Goal: Information Seeking & Learning: Learn about a topic

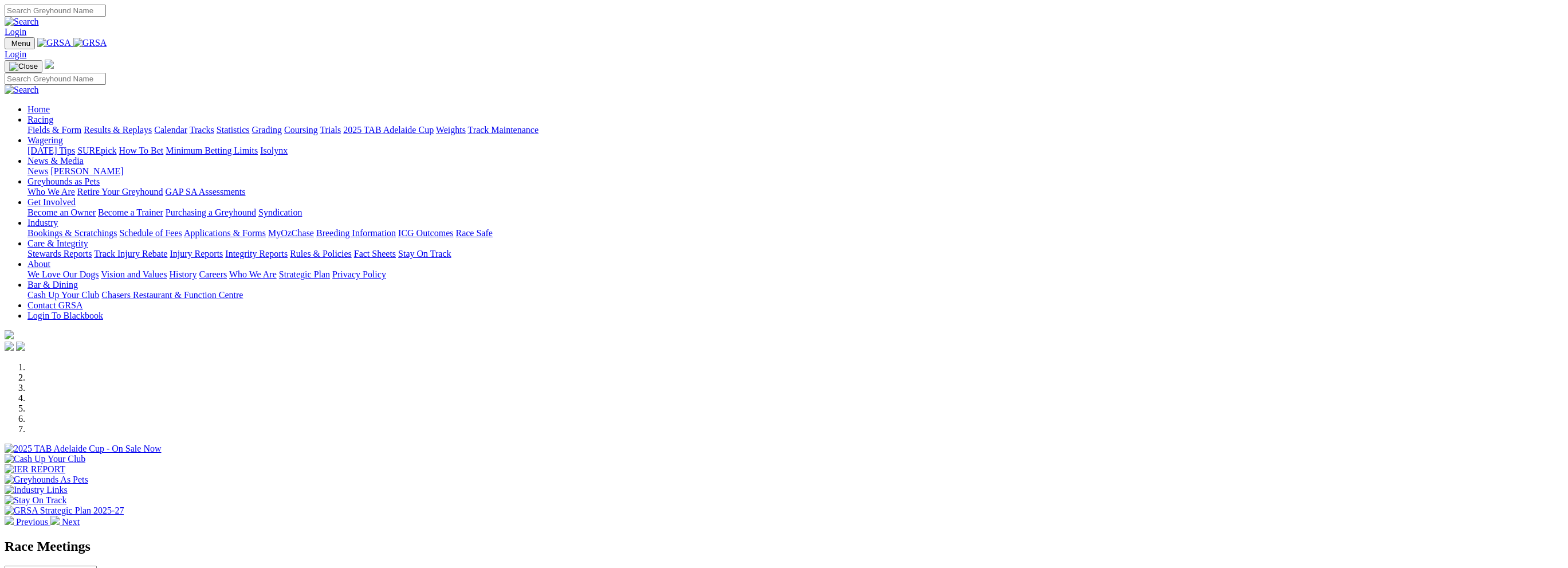
scroll to position [152, 0]
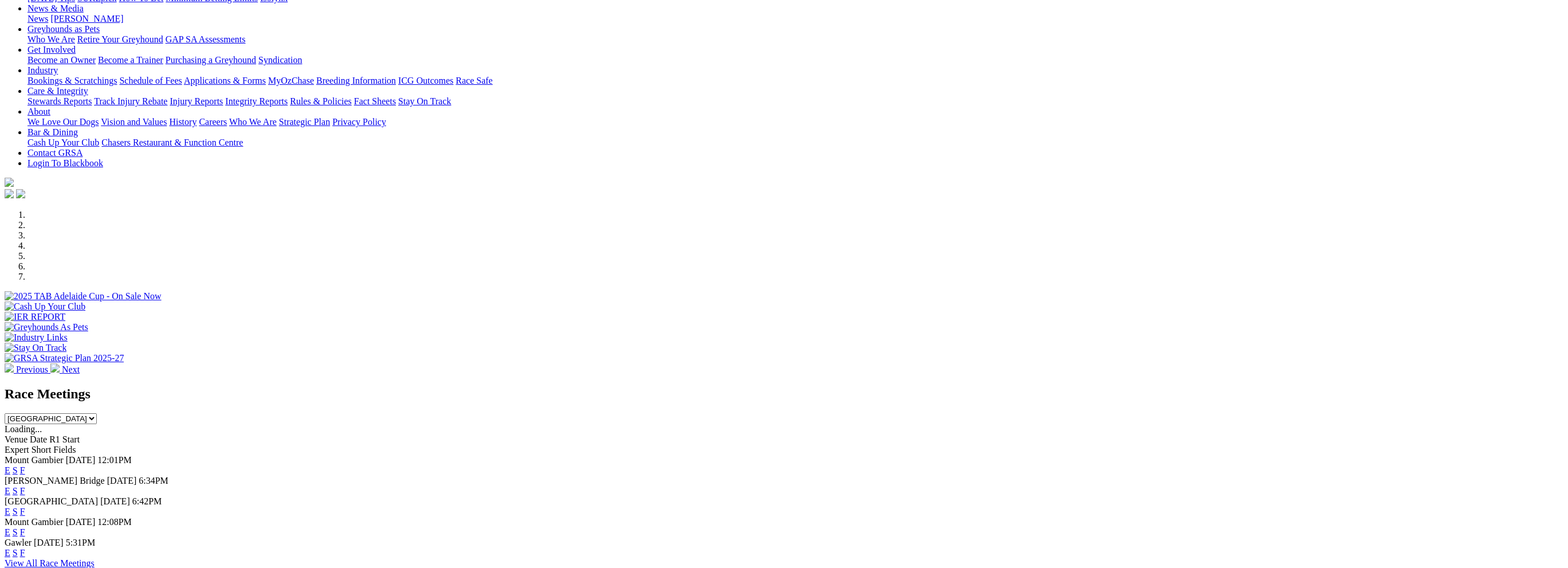
click at [11, 486] on link "E" at bounding box center [7, 491] width 6 height 10
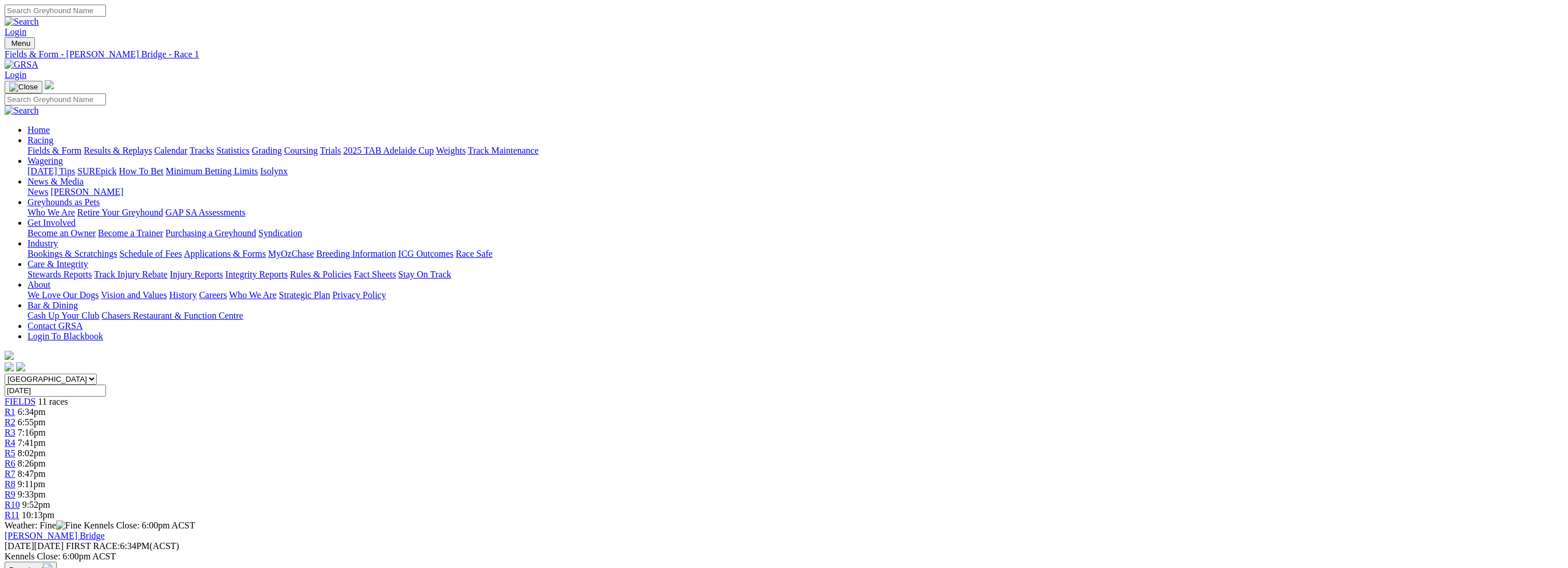
click at [1050, 500] on div "R10 9:52pm" at bounding box center [784, 505] width 1559 height 11
click at [934, 479] on div "R8 9:11pm" at bounding box center [784, 484] width 1559 height 11
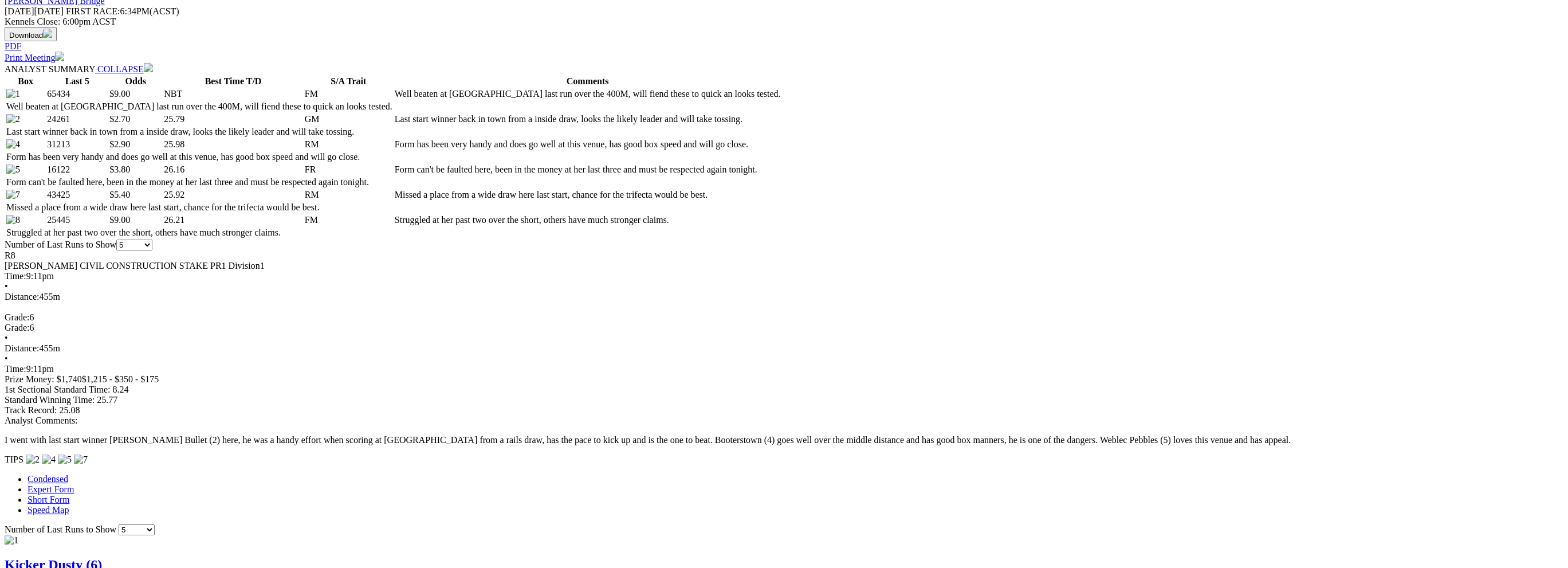
scroll to position [611, 0]
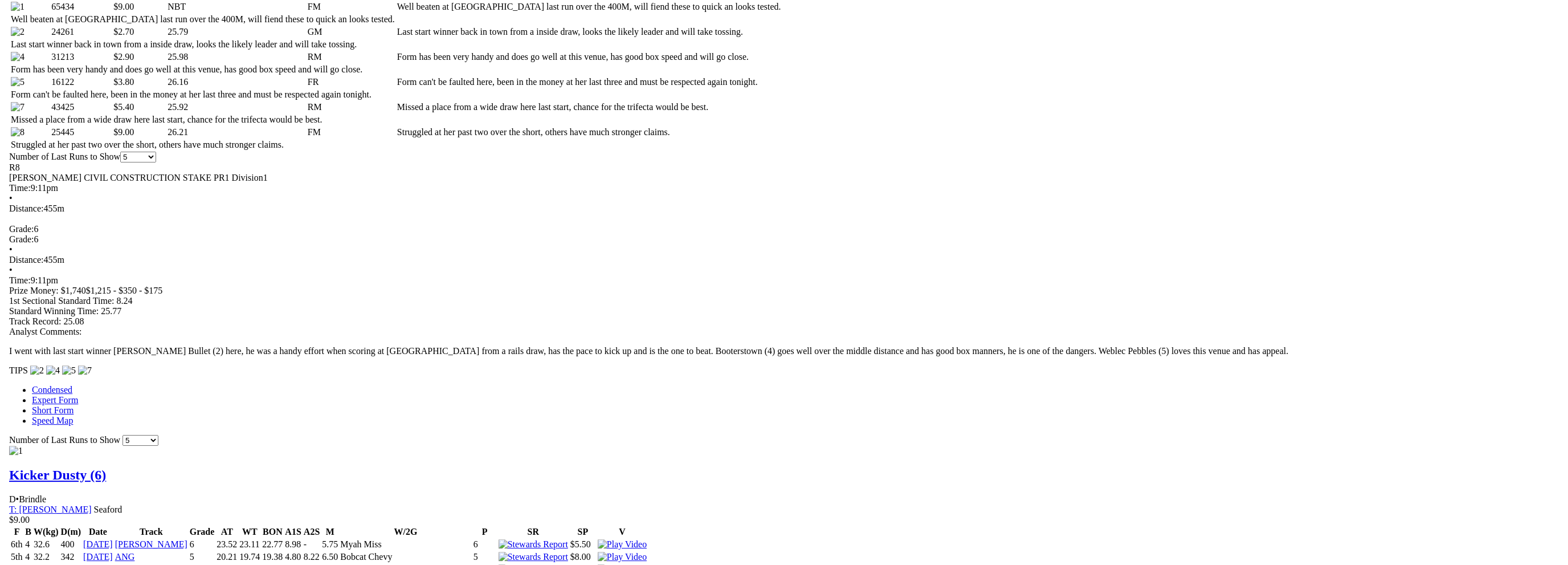
scroll to position [456, 0]
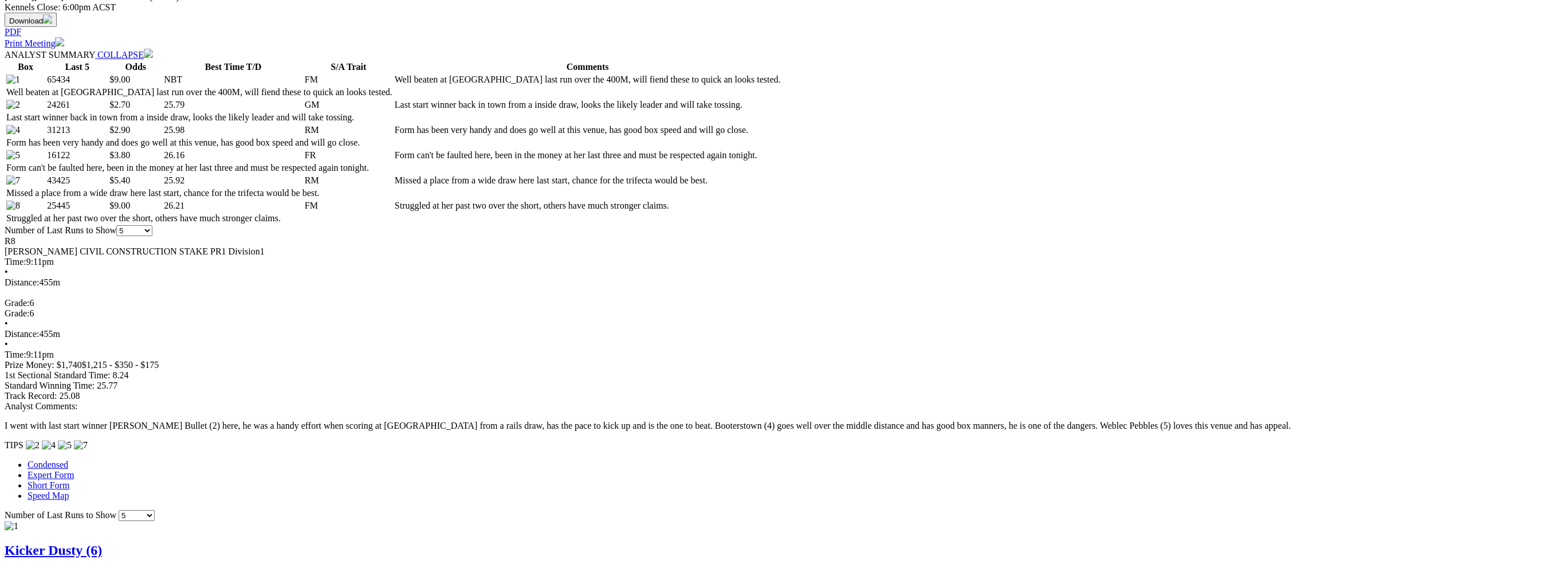
scroll to position [611, 0]
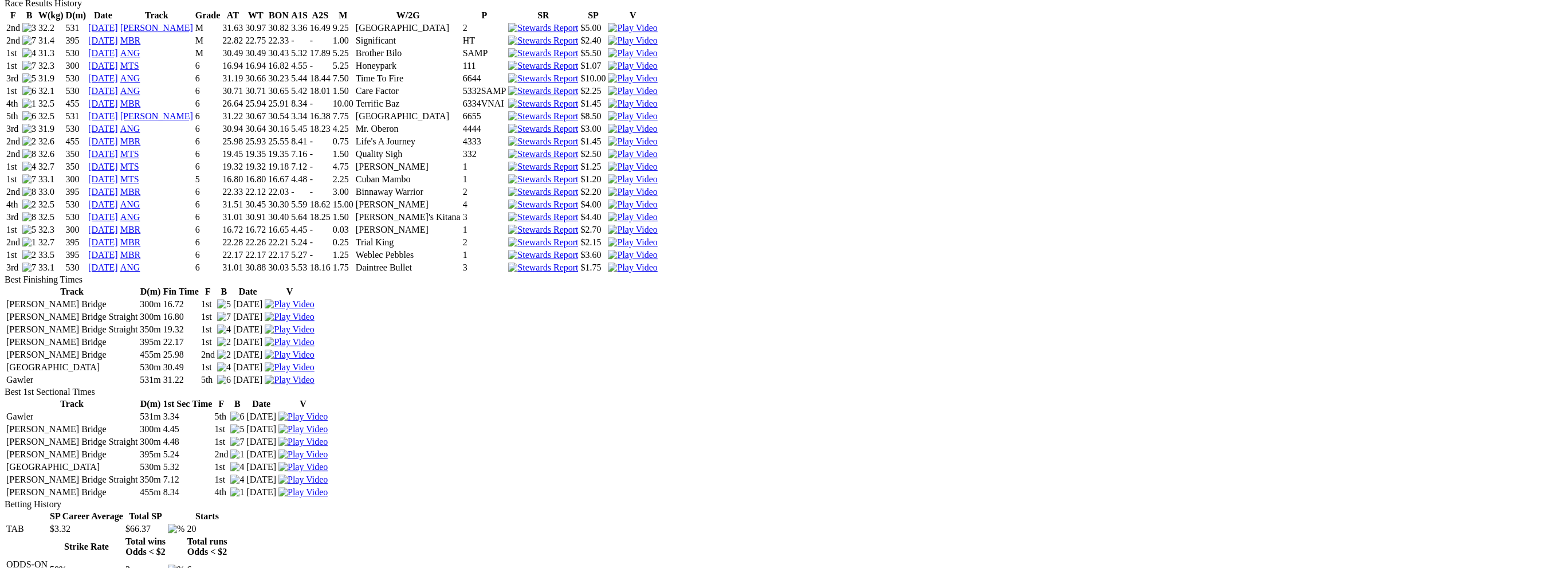
scroll to position [458, 0]
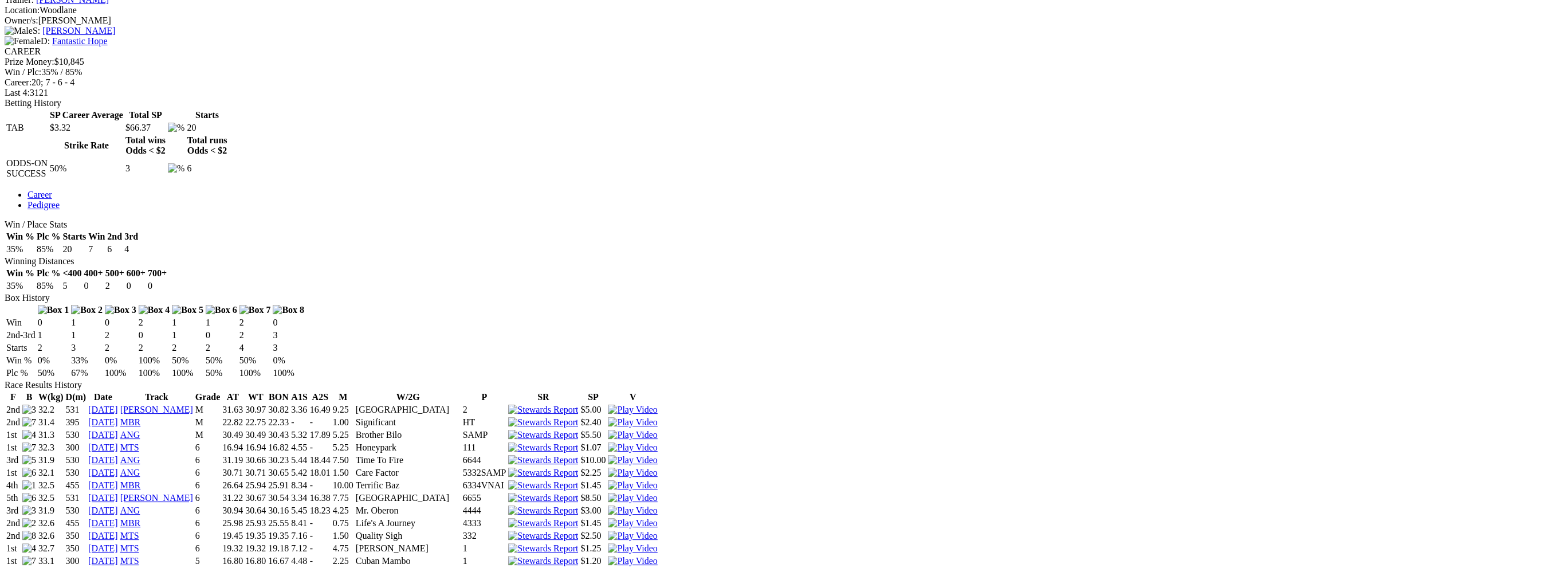
click at [657, 518] on img at bounding box center [632, 523] width 49 height 11
click at [243, 517] on td "25.98" at bounding box center [233, 523] width 22 height 11
drag, startPoint x: 614, startPoint y: 180, endPoint x: 691, endPoint y: 180, distance: 77.0
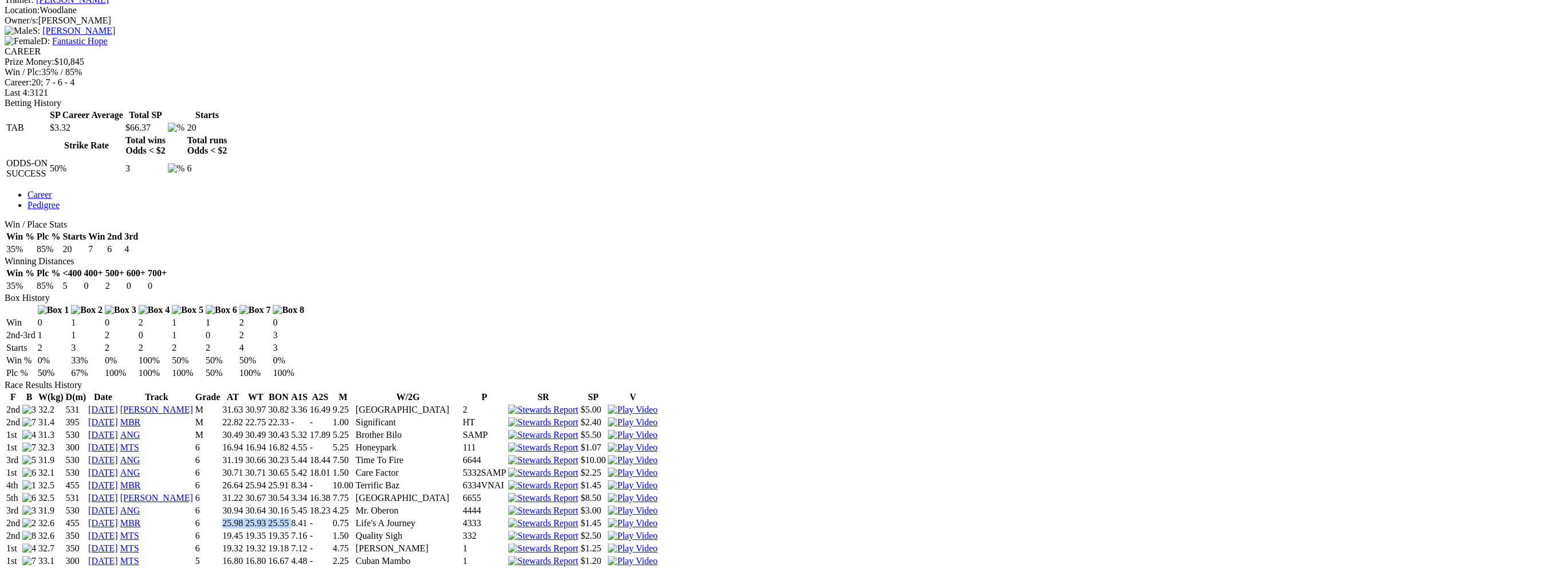
click at [658, 517] on tr "2nd 32.6 455 25 Apr 25 MBR 6 25.98 25.93 25.55 8.41 - 0.75 Life's A Journey 433…" at bounding box center [332, 523] width 652 height 11
click at [289, 517] on td "25.55" at bounding box center [279, 523] width 22 height 11
drag, startPoint x: 691, startPoint y: 180, endPoint x: 620, endPoint y: 180, distance: 71.0
click at [620, 517] on tr "2nd 32.6 455 25 Apr 25 MBR 6 25.98 25.93 25.55 8.41 - 0.75 Life's A Journey 433…" at bounding box center [332, 523] width 652 height 11
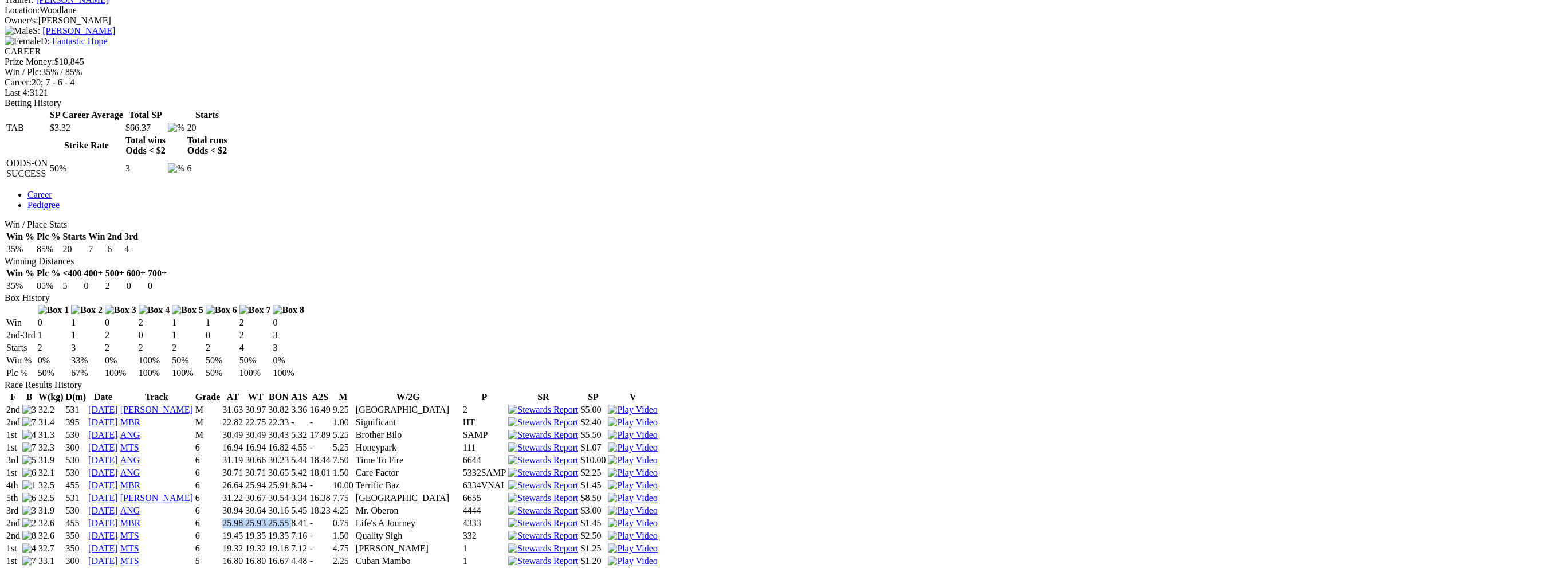
click at [243, 517] on td "25.98" at bounding box center [233, 523] width 22 height 11
drag, startPoint x: 620, startPoint y: 180, endPoint x: 711, endPoint y: 180, distance: 91.0
click at [658, 517] on tr "2nd 32.6 455 25 Apr 25 MBR 6 25.98 25.93 25.55 8.41 - 0.75 Life's A Journey 433…" at bounding box center [332, 523] width 652 height 11
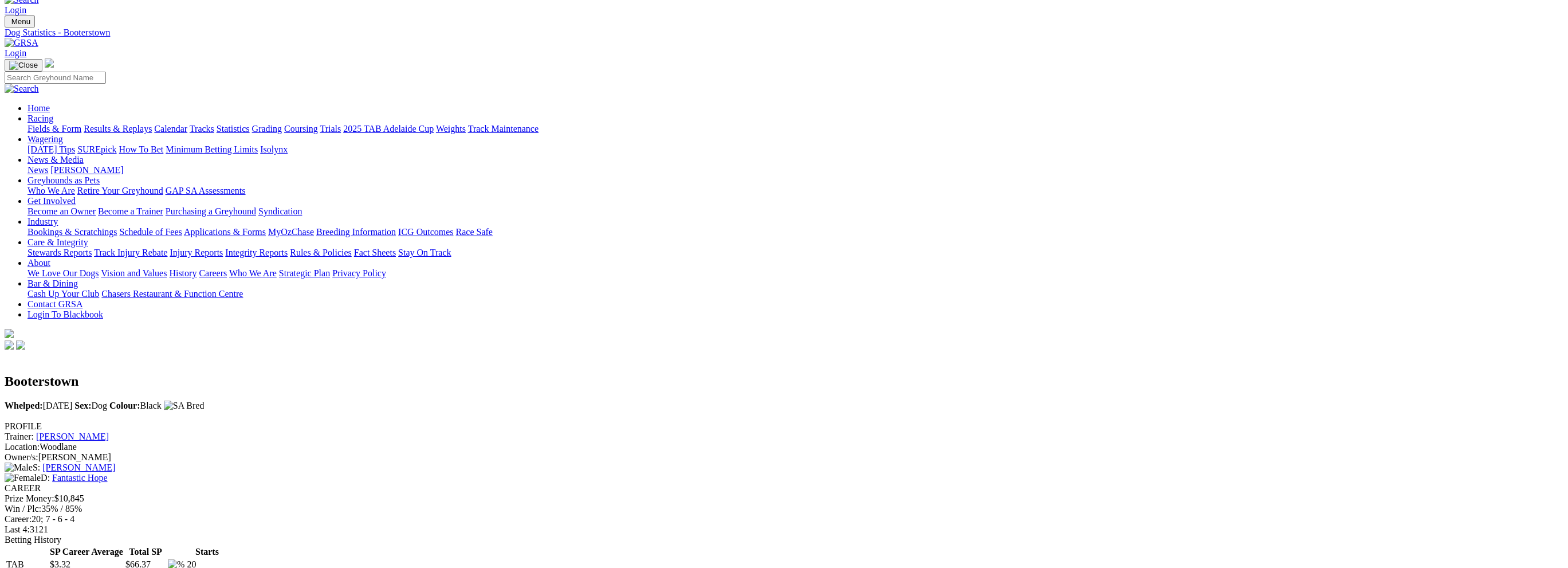
scroll to position [0, 0]
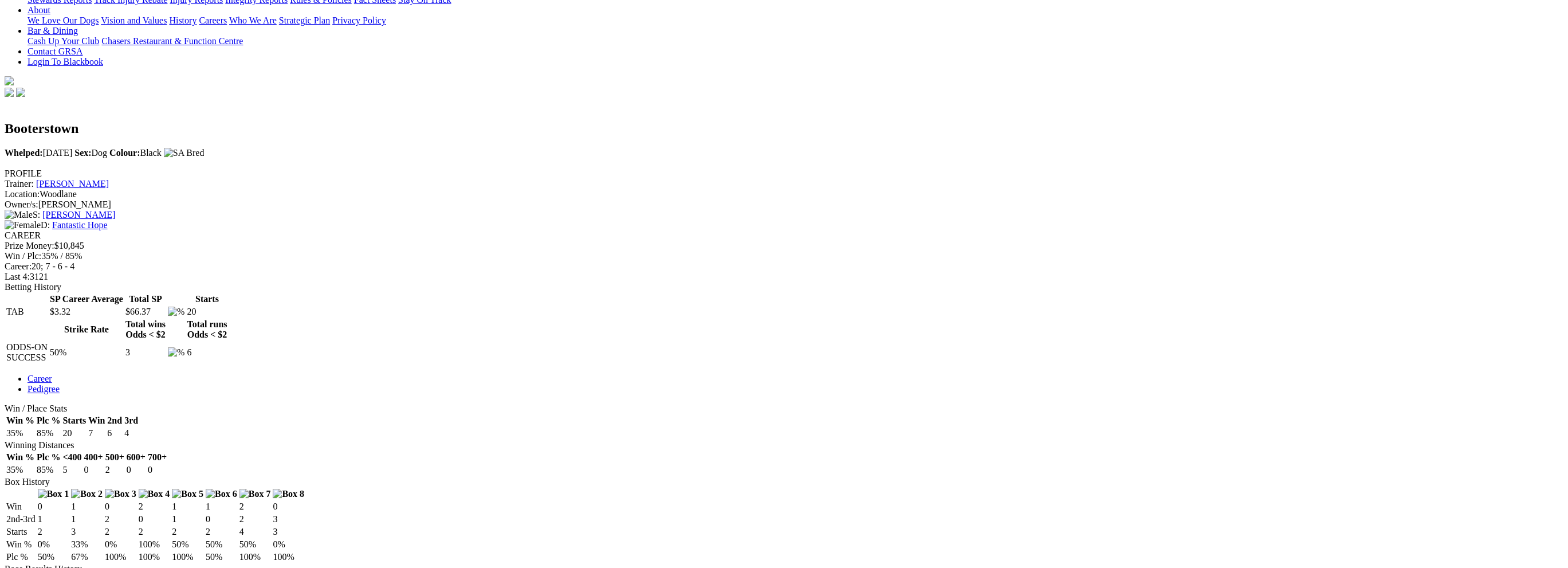
scroll to position [382, 0]
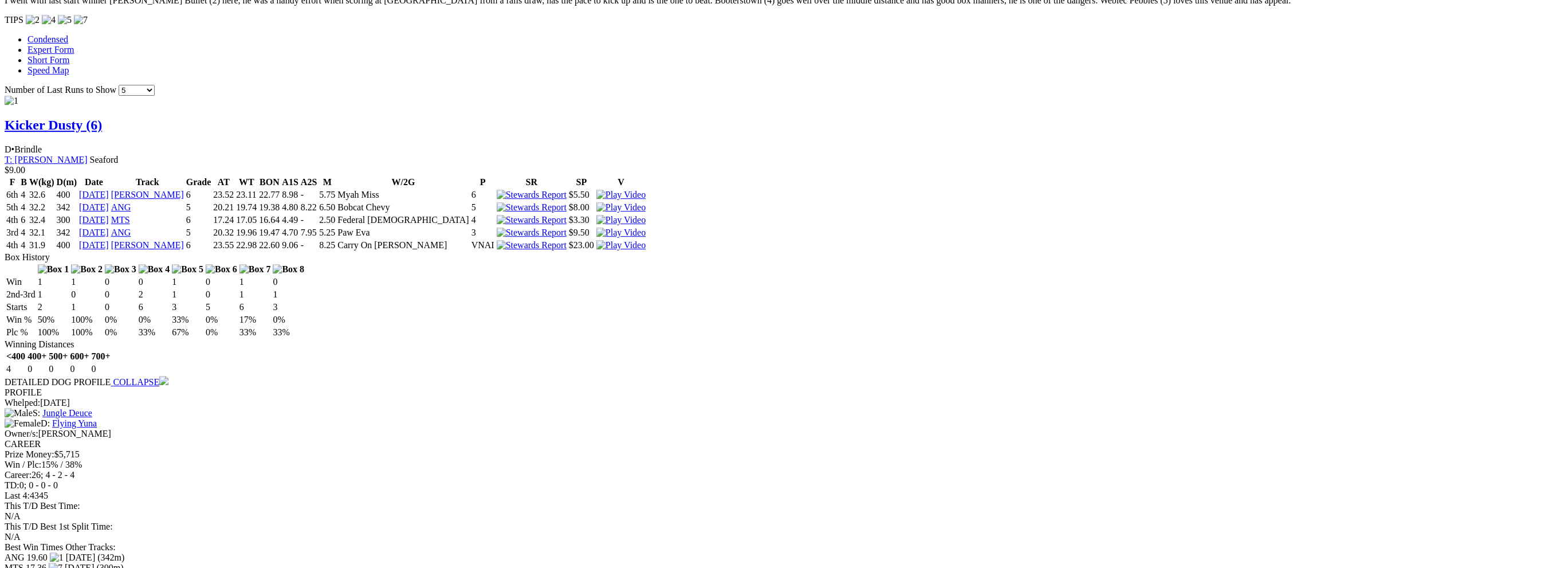
scroll to position [993, 0]
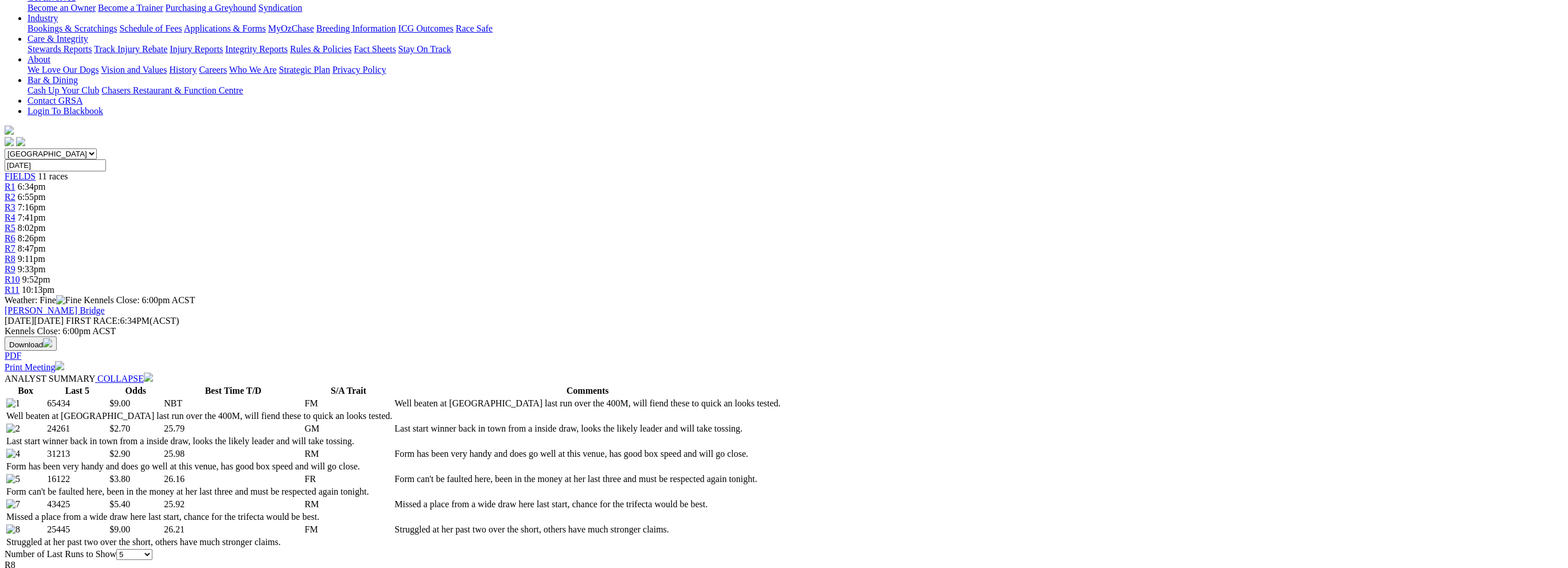
scroll to position [306, 0]
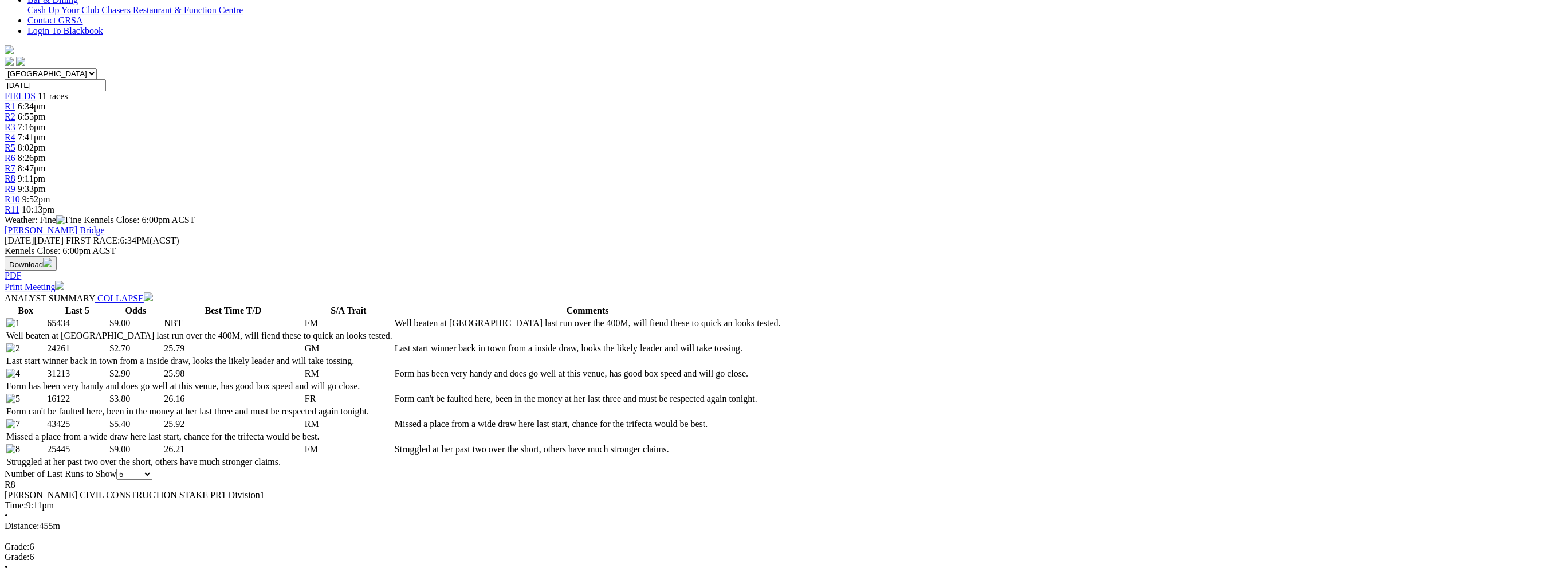
drag, startPoint x: 760, startPoint y: 169, endPoint x: 843, endPoint y: 194, distance: 86.7
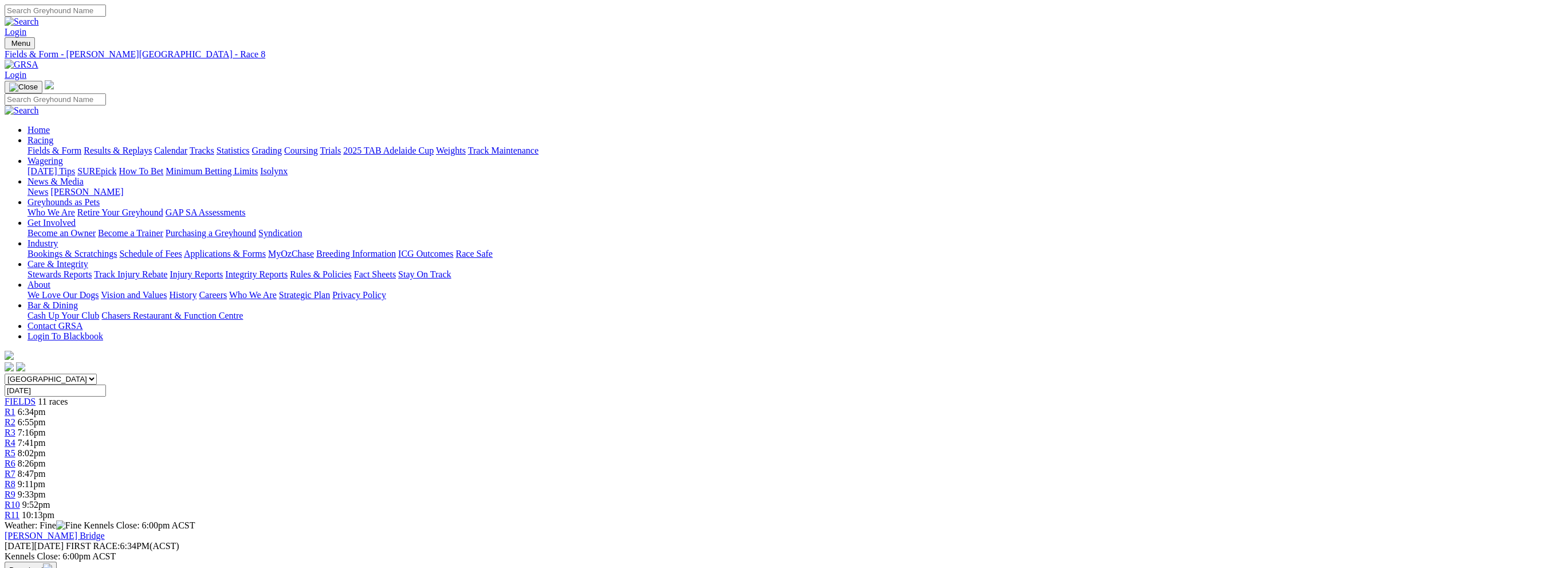
scroll to position [76, 0]
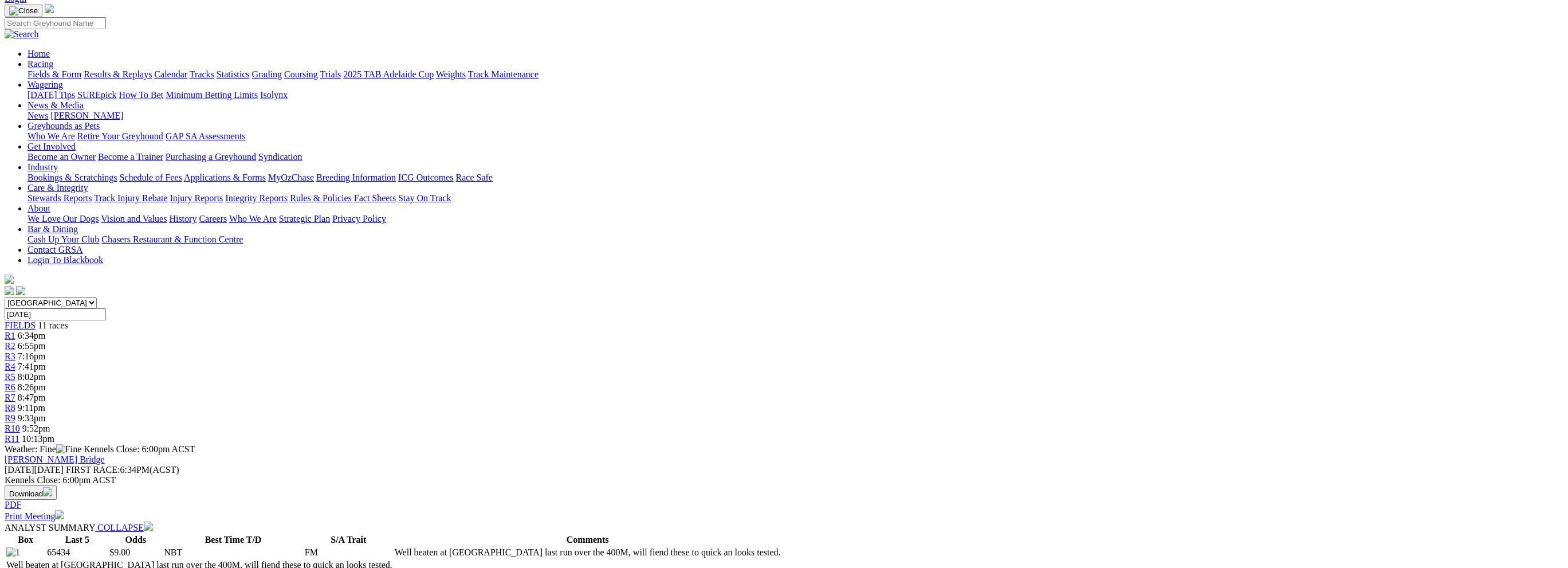
click at [302, 567] on td "25.79" at bounding box center [233, 578] width 139 height 11
drag, startPoint x: 554, startPoint y: 266, endPoint x: 554, endPoint y: 288, distance: 22.0
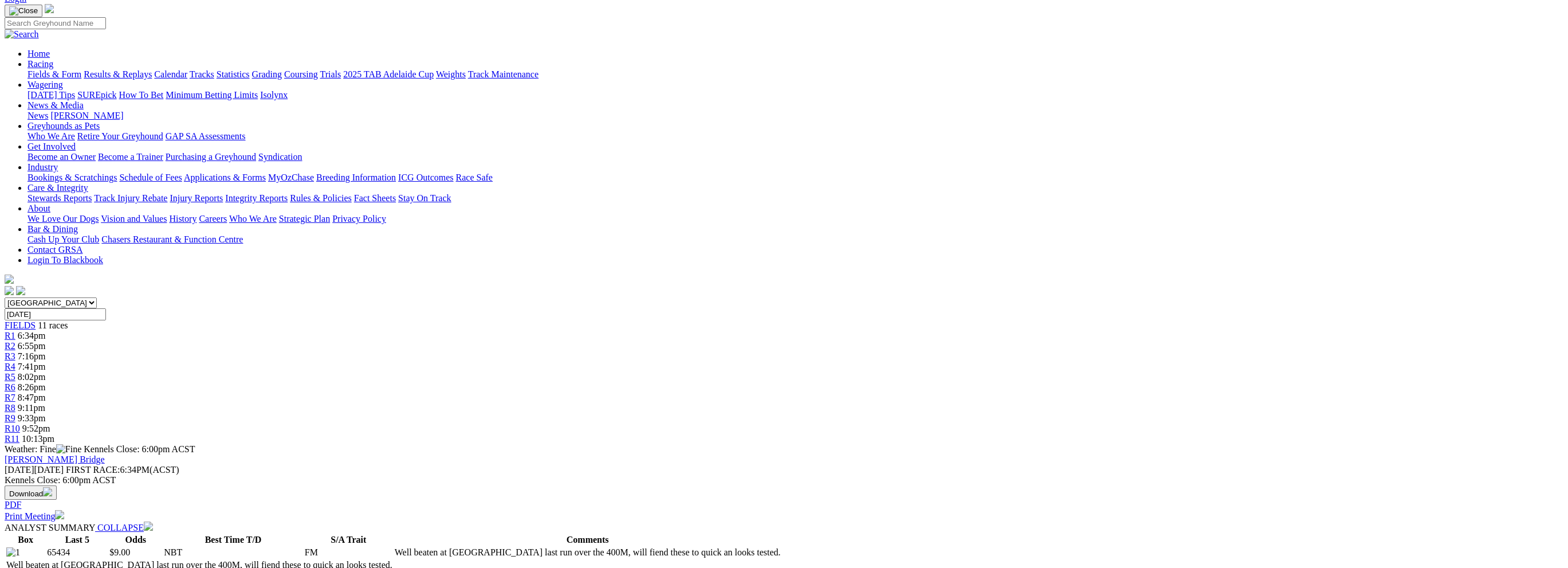
drag, startPoint x: 554, startPoint y: 288, endPoint x: 555, endPoint y: 273, distance: 15.0
click at [302, 567] on td "25.79" at bounding box center [233, 578] width 139 height 11
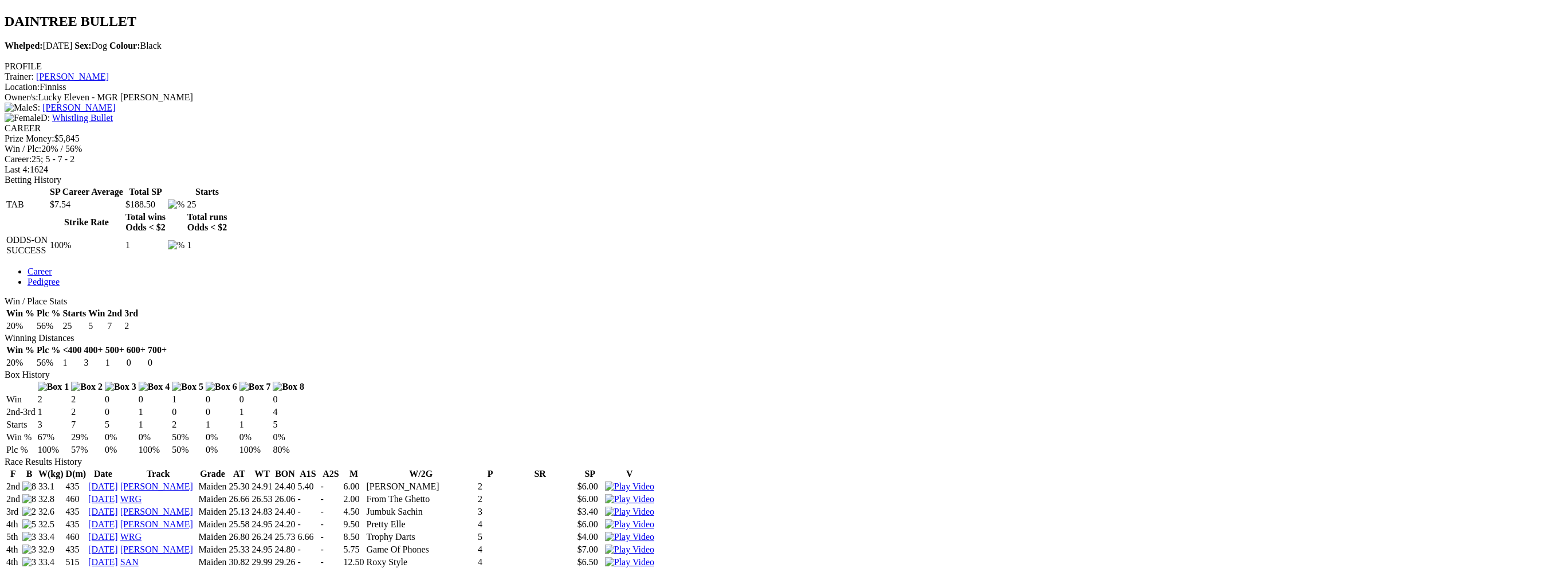
scroll to position [458, 0]
